Goal: Check status: Check status

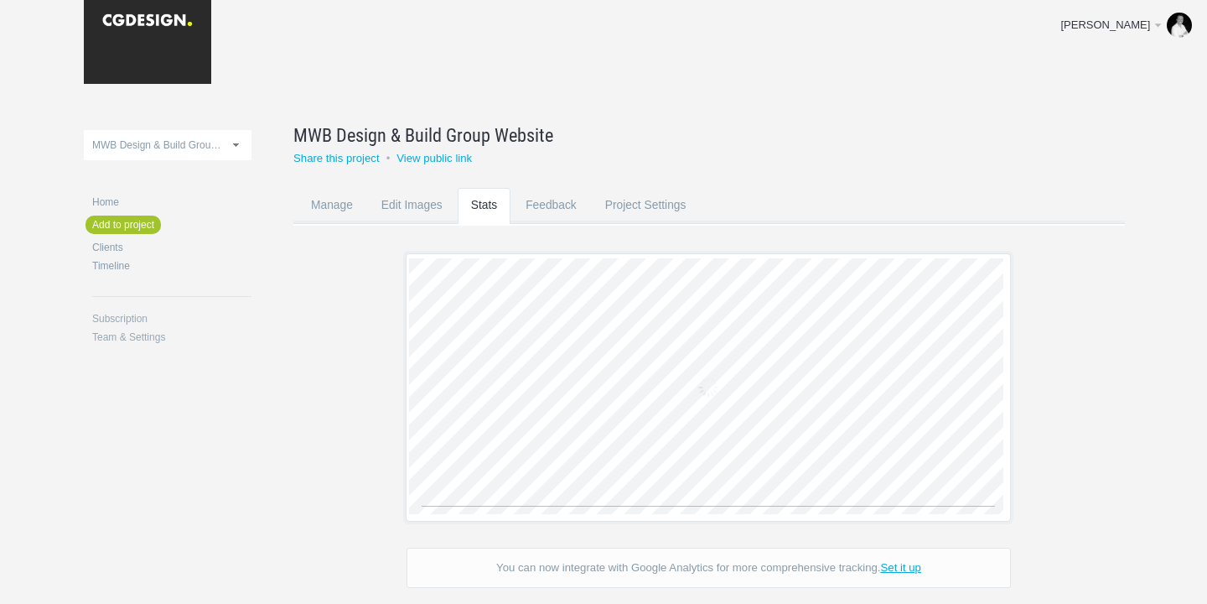
scroll to position [91, 0]
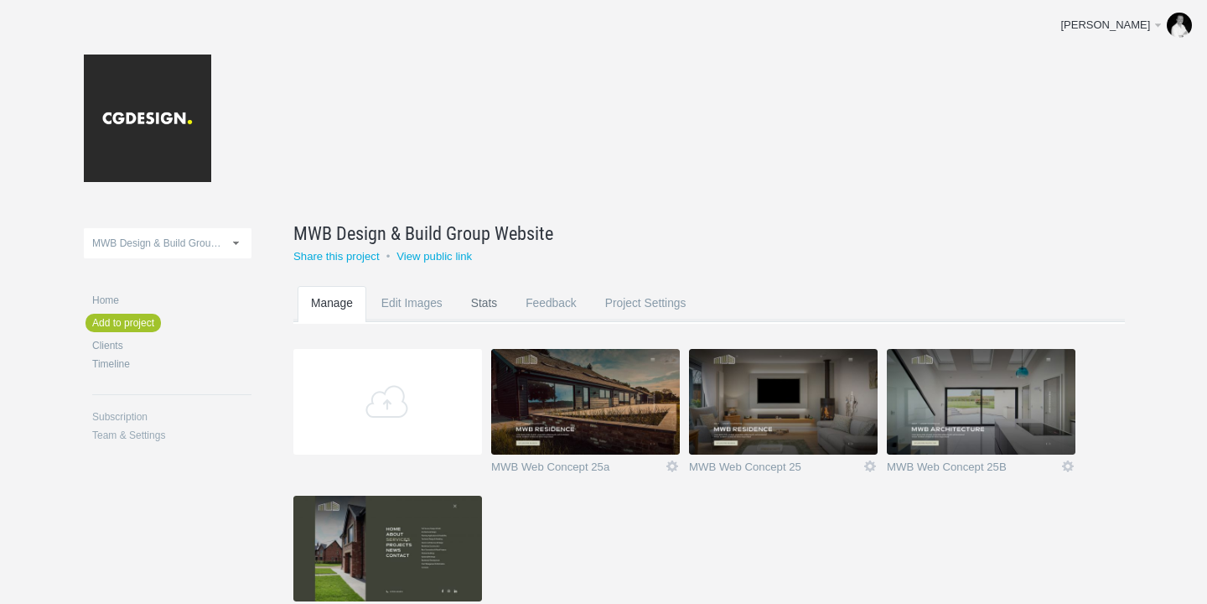
click at [498, 305] on link "Stats" at bounding box center [484, 319] width 53 height 66
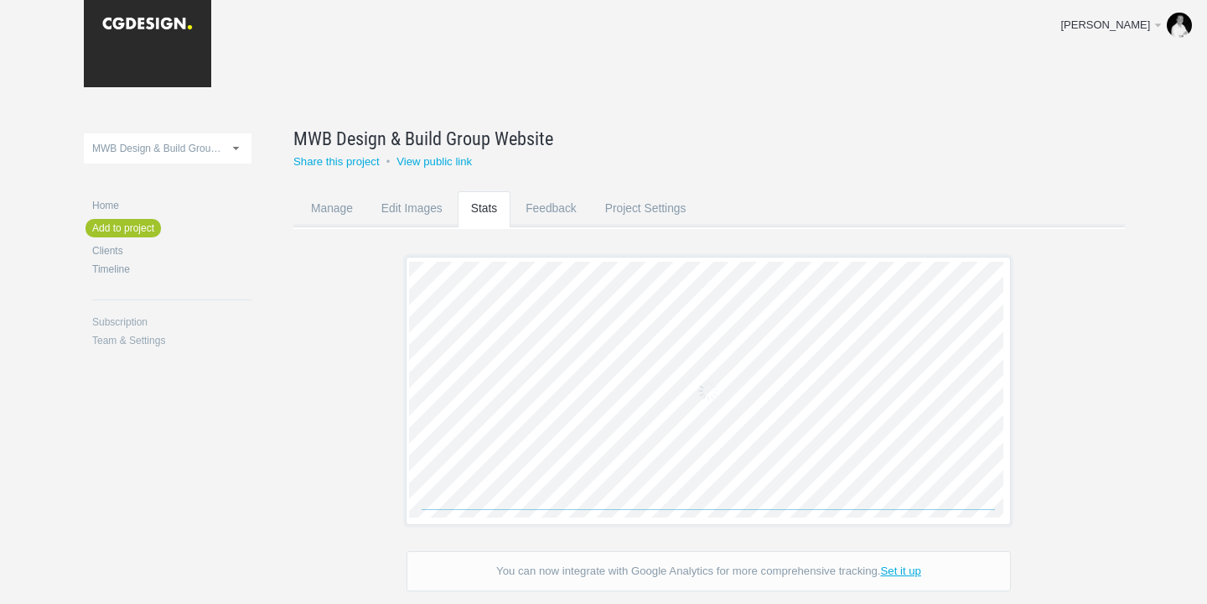
scroll to position [98, 0]
